Goal: Task Accomplishment & Management: Use online tool/utility

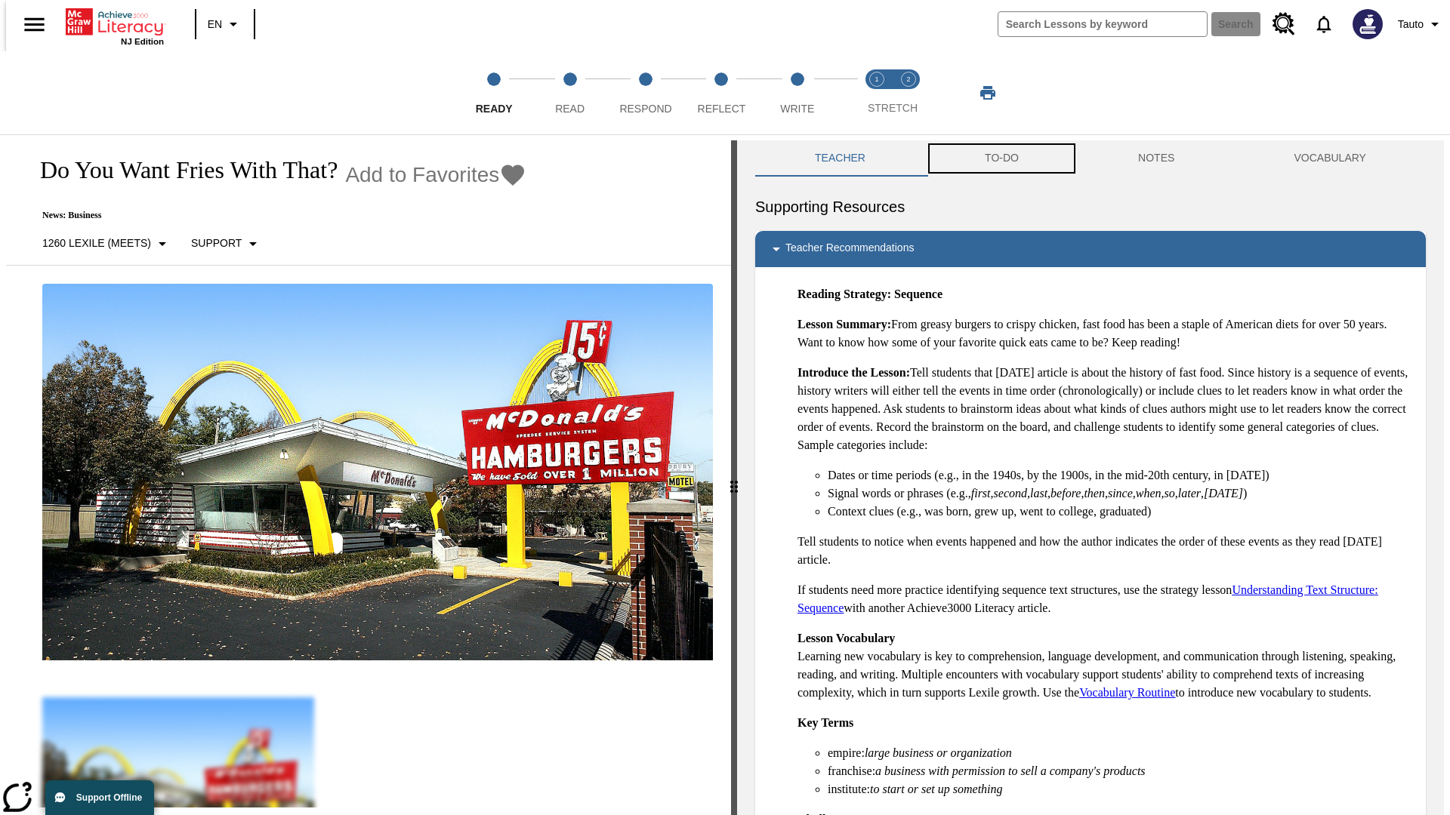
click at [1000, 159] on button "TO-DO" at bounding box center [1001, 158] width 153 height 36
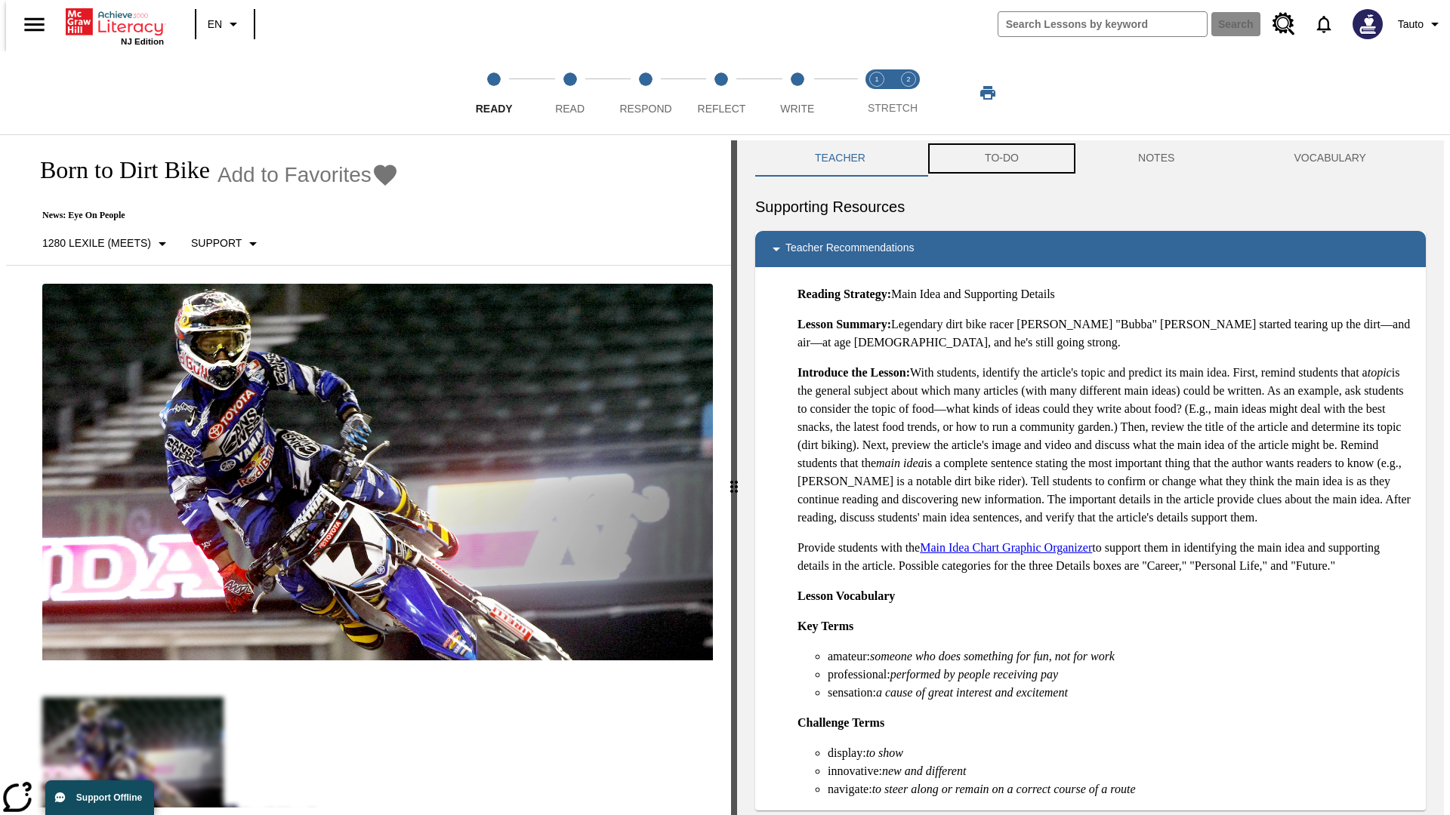
click at [1000, 159] on button "TO-DO" at bounding box center [1001, 158] width 153 height 36
